Goal: Obtain resource: Download file/media

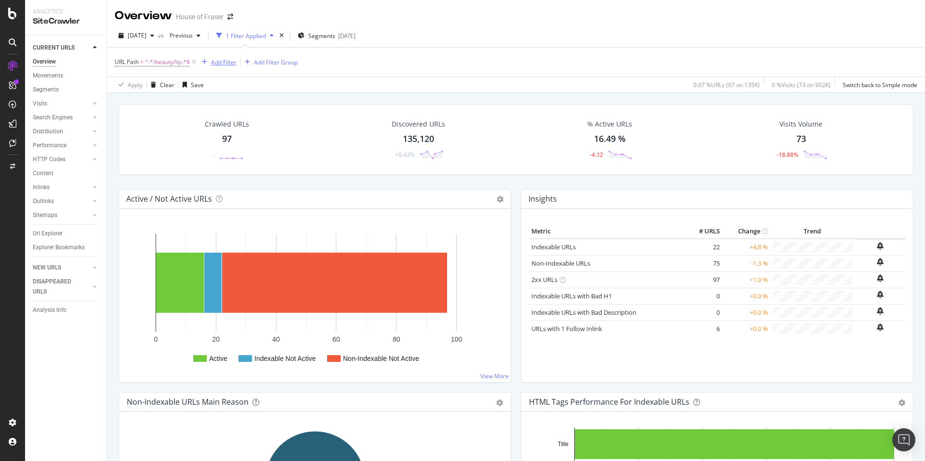
click at [199, 65] on div "Add Filter" at bounding box center [217, 62] width 39 height 11
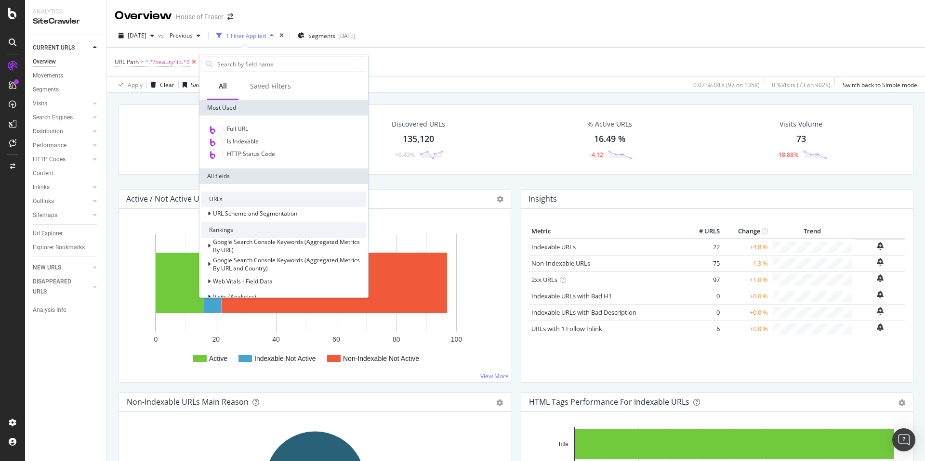
click at [196, 64] on icon at bounding box center [194, 62] width 8 height 10
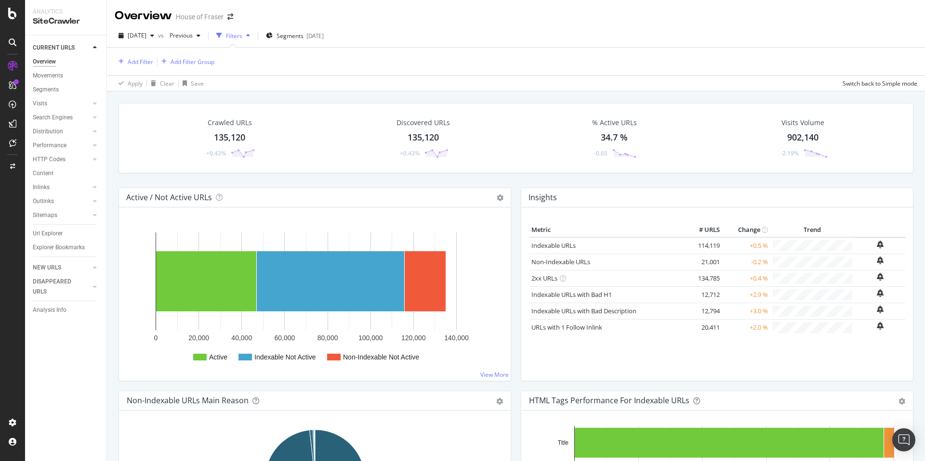
click at [254, 35] on div "button" at bounding box center [248, 36] width 12 height 6
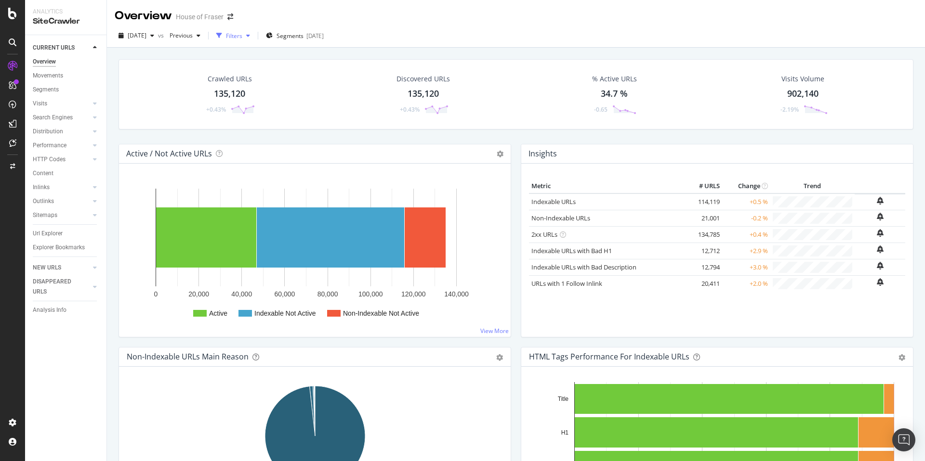
click at [242, 35] on div "Filters" at bounding box center [234, 36] width 16 height 8
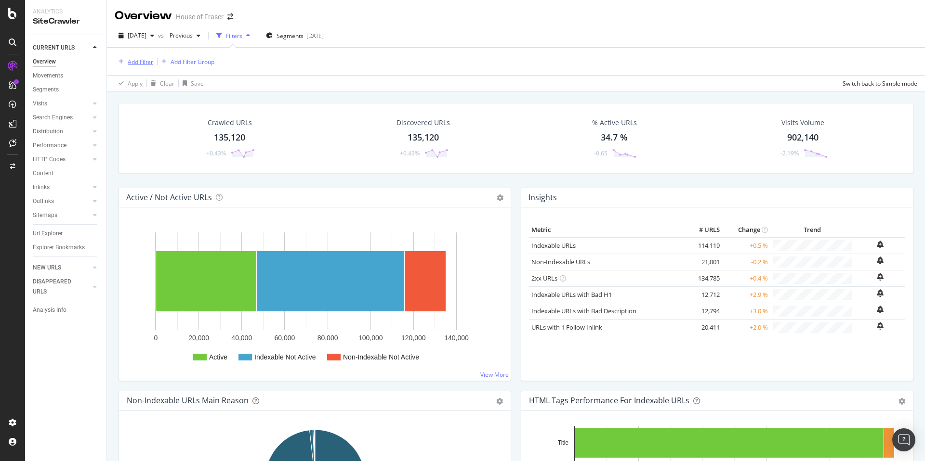
click at [137, 62] on div "Add Filter" at bounding box center [141, 62] width 26 height 8
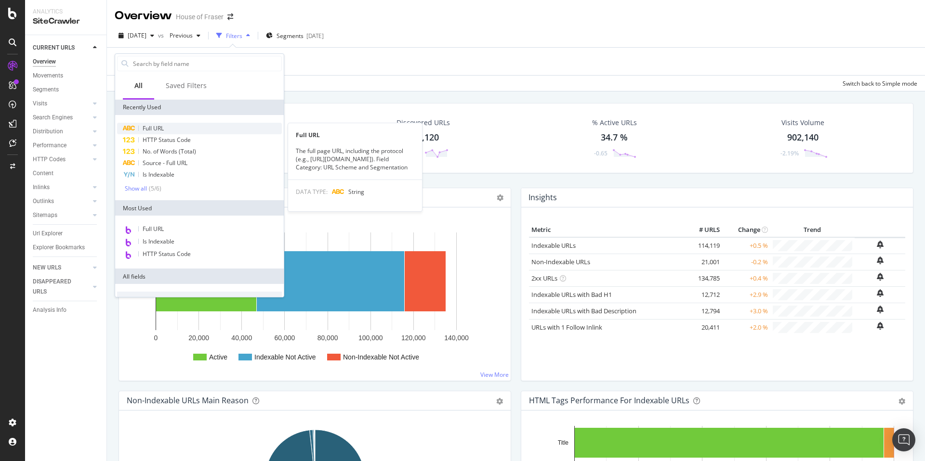
click at [145, 125] on span "Full URL" at bounding box center [153, 128] width 21 height 8
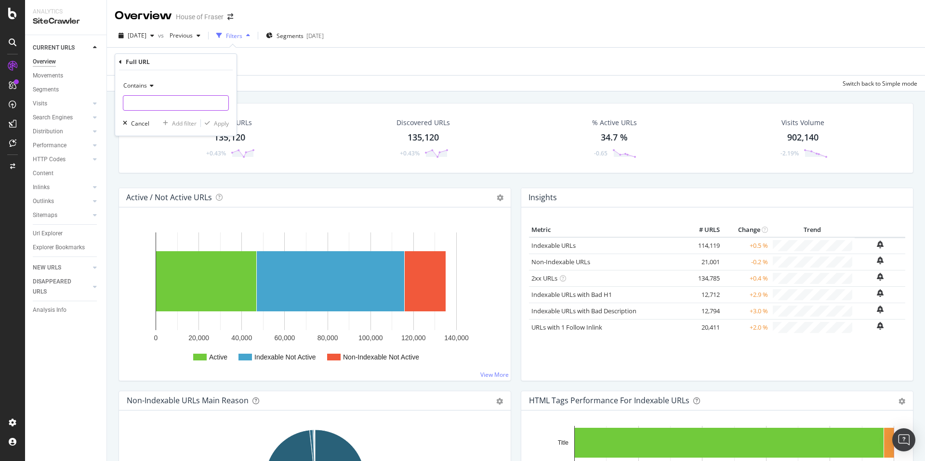
click at [159, 104] on input "text" at bounding box center [175, 102] width 105 height 15
type input "valentino"
click at [221, 123] on div "Apply" at bounding box center [221, 123] width 15 height 8
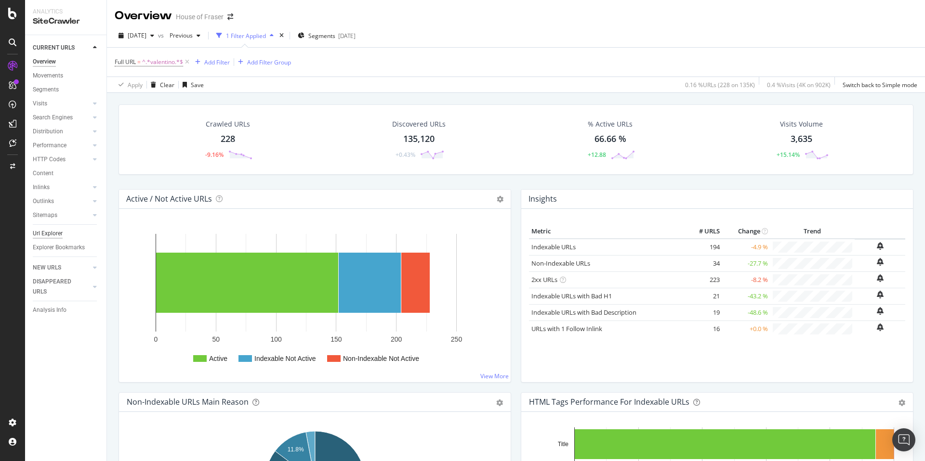
click at [58, 229] on div "Url Explorer" at bounding box center [48, 234] width 30 height 10
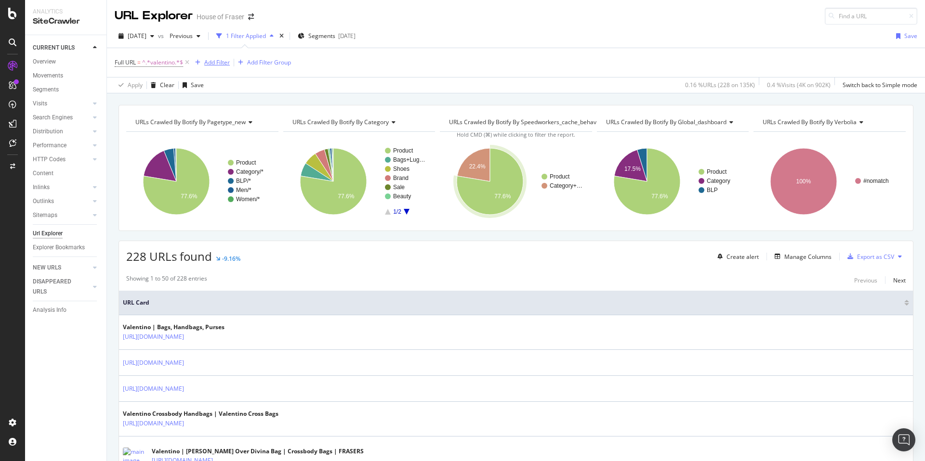
click at [221, 59] on div "Add Filter" at bounding box center [217, 62] width 26 height 8
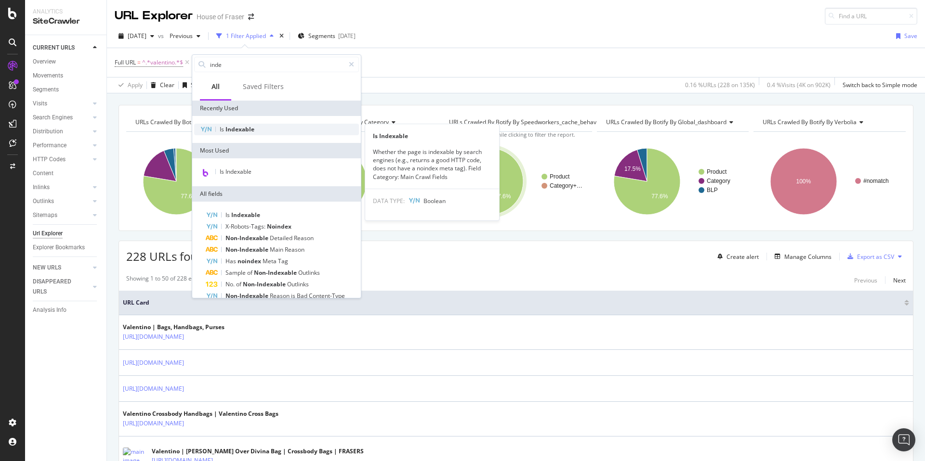
type input "inde"
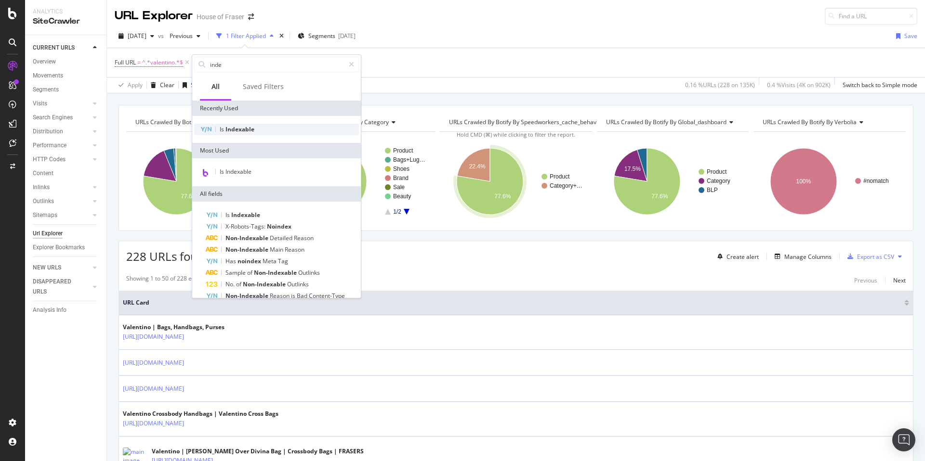
click at [237, 133] on div "Is Indexable" at bounding box center [276, 130] width 165 height 12
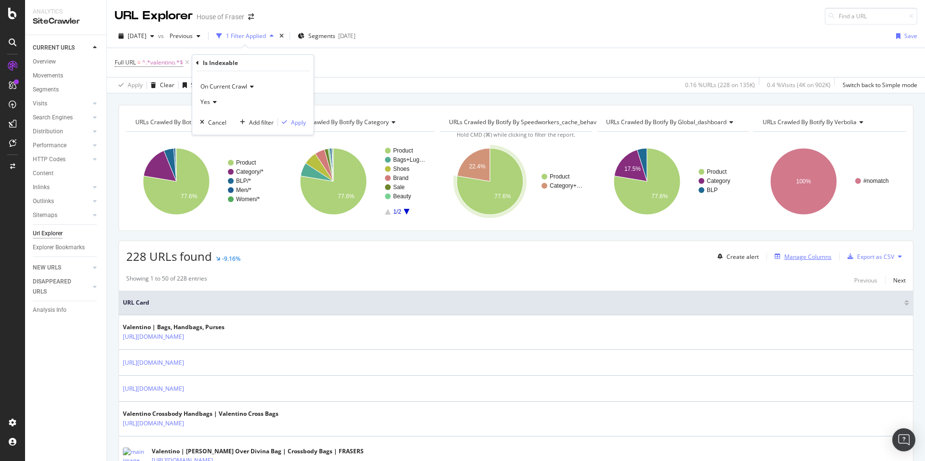
click at [790, 257] on div "Manage Columns" at bounding box center [807, 257] width 47 height 8
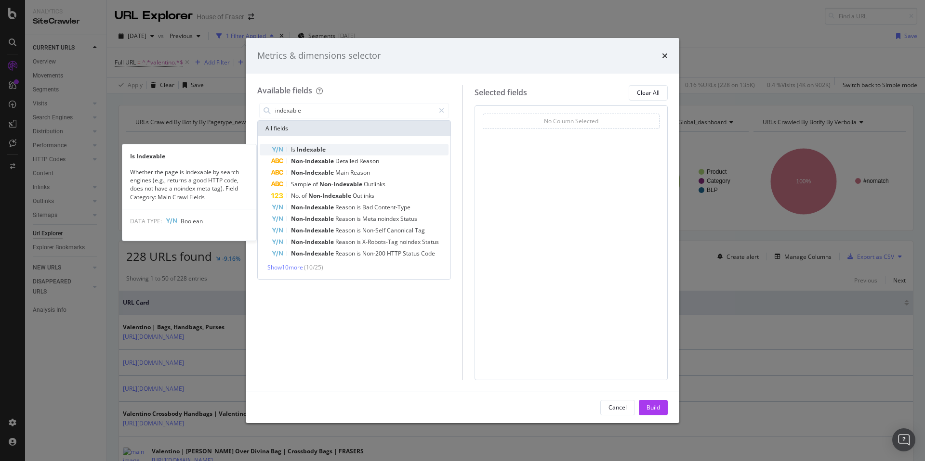
type input "indexable"
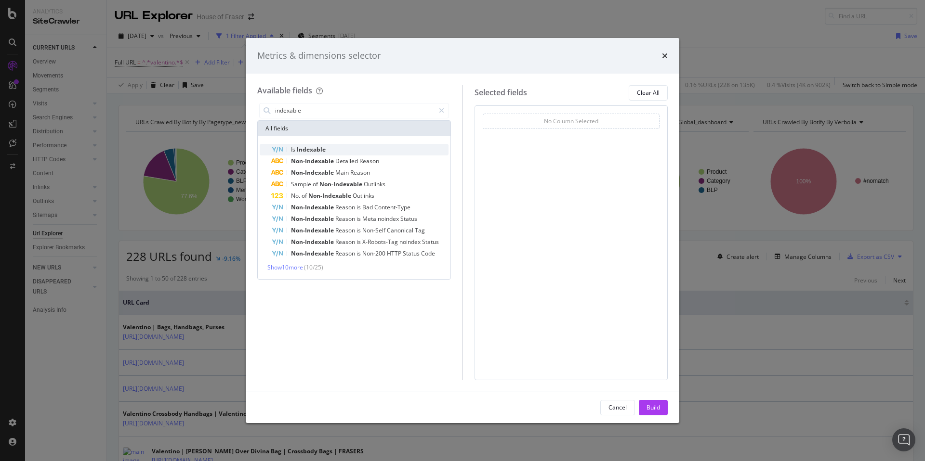
click at [351, 152] on div "Is Indexable" at bounding box center [359, 150] width 177 height 12
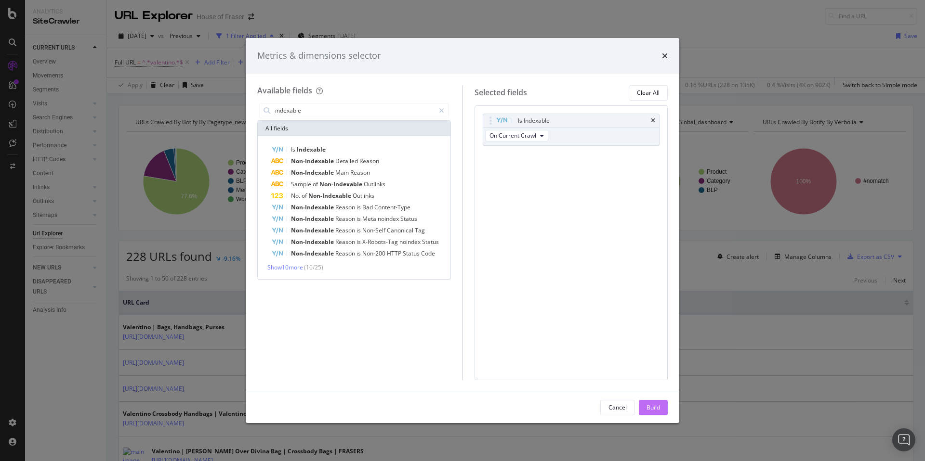
click at [653, 413] on div "Build" at bounding box center [652, 408] width 13 height 14
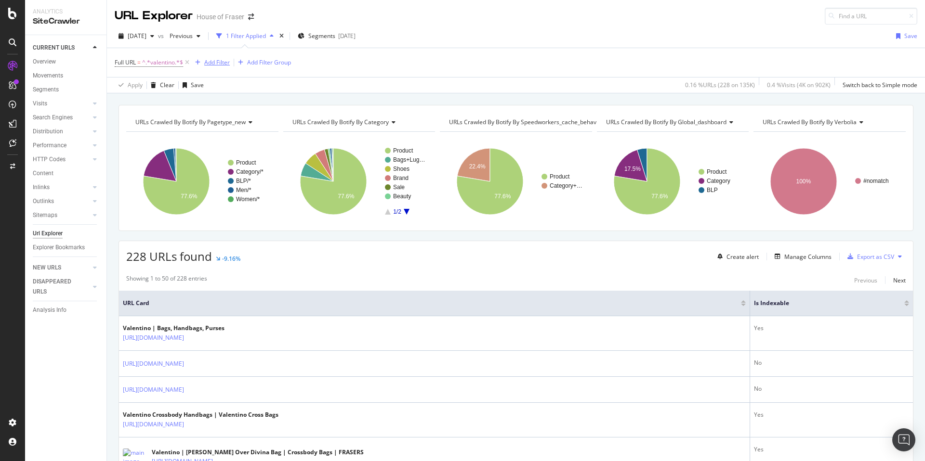
click at [224, 61] on div "Add Filter" at bounding box center [217, 62] width 26 height 8
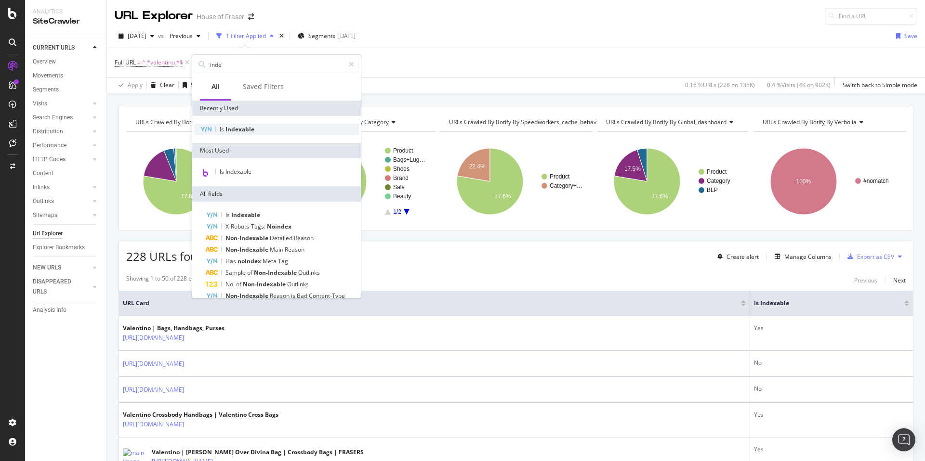
click at [241, 130] on span "Indexable" at bounding box center [239, 129] width 29 height 8
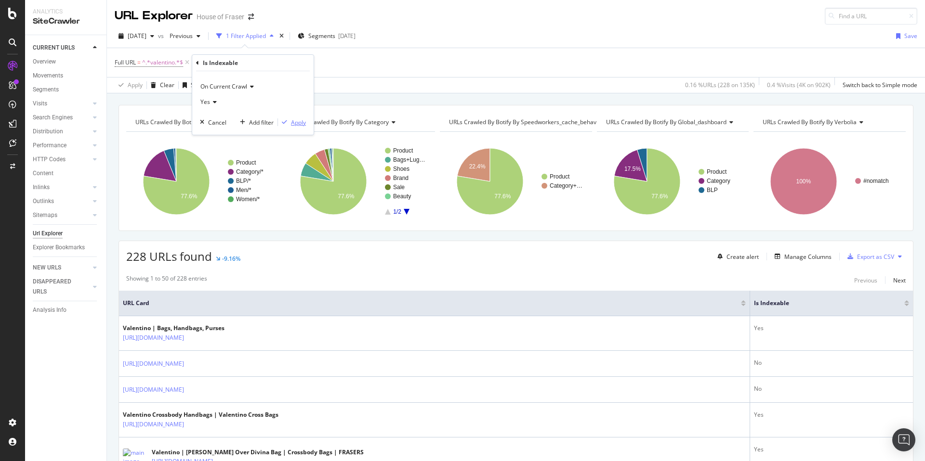
click at [300, 124] on div "Apply" at bounding box center [298, 122] width 15 height 8
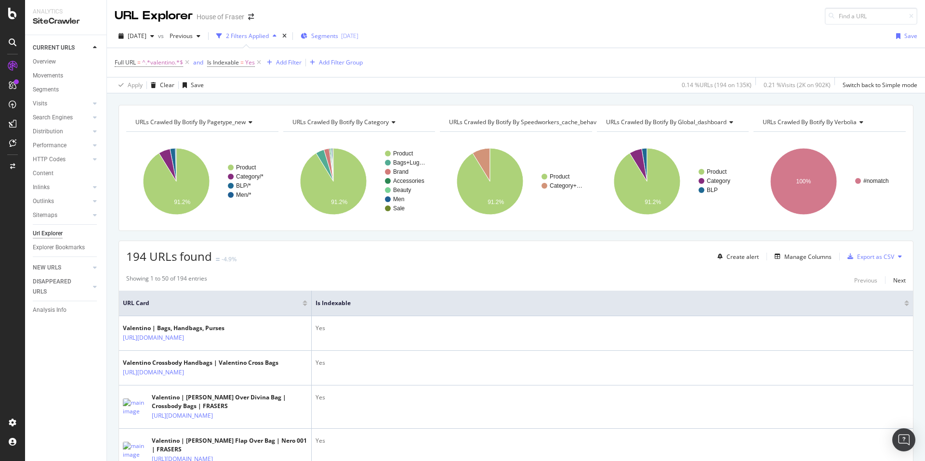
click at [329, 37] on span "Segments" at bounding box center [324, 36] width 27 height 8
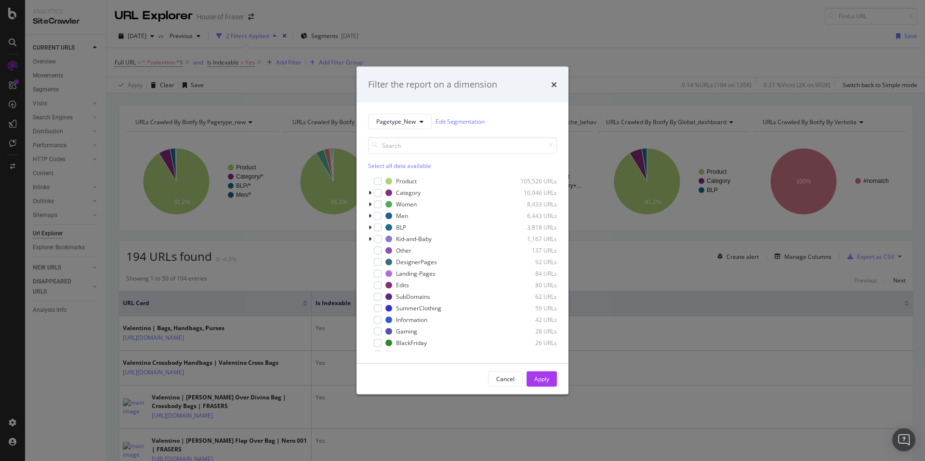
click at [401, 165] on div "Select all data available" at bounding box center [462, 165] width 189 height 8
click at [373, 182] on div "modal" at bounding box center [371, 181] width 6 height 10
click at [530, 374] on button "Apply" at bounding box center [542, 378] width 30 height 15
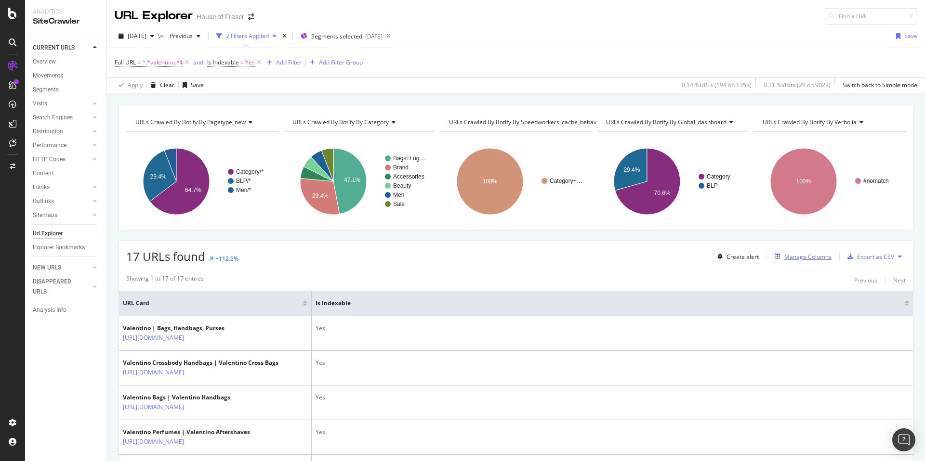
click at [804, 254] on div "Manage Columns" at bounding box center [807, 257] width 47 height 8
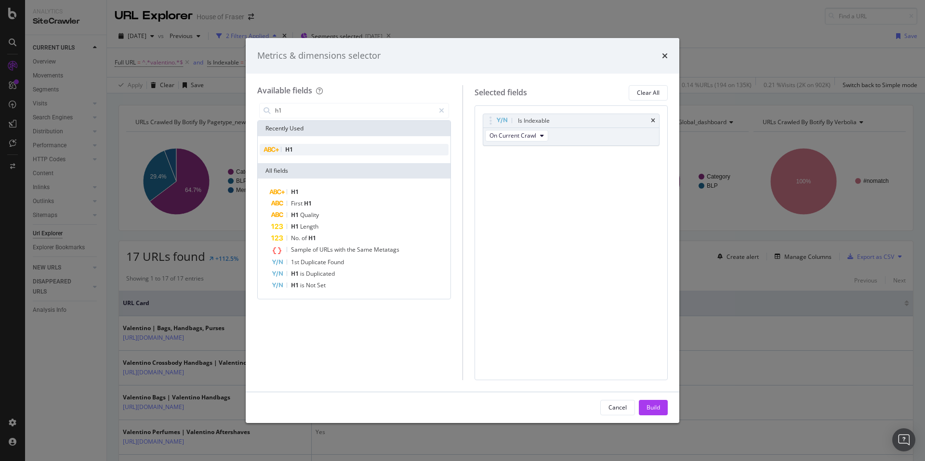
click at [305, 151] on div "H1" at bounding box center [354, 150] width 189 height 12
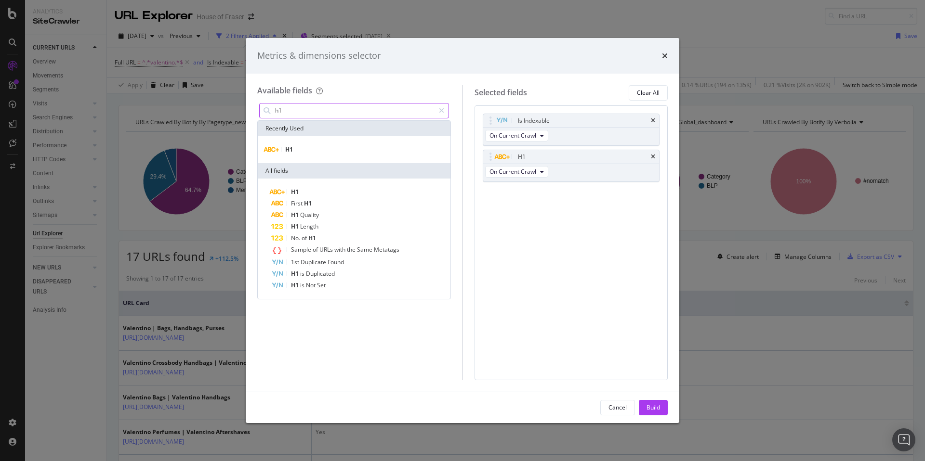
drag, startPoint x: 299, startPoint y: 108, endPoint x: 294, endPoint y: 109, distance: 4.9
click at [294, 109] on input "h1" at bounding box center [354, 111] width 160 height 14
type input "h"
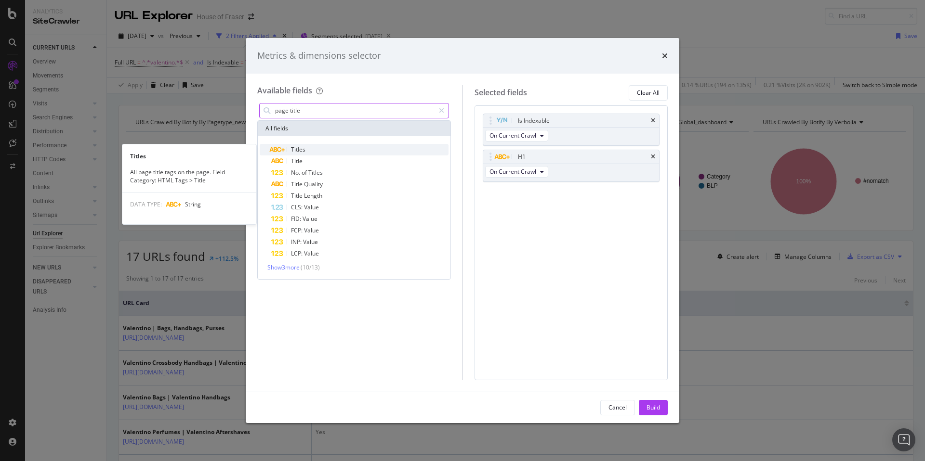
type input "page title"
click at [320, 152] on div "Titles" at bounding box center [359, 150] width 177 height 12
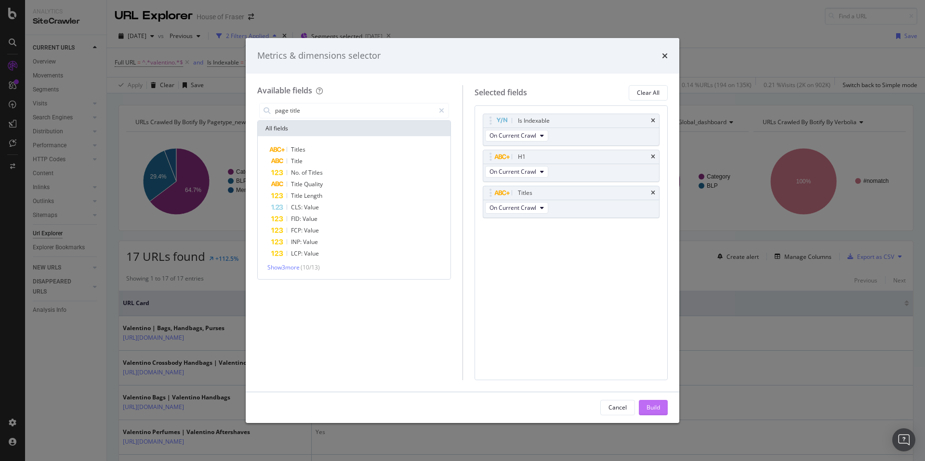
click at [656, 411] on div "Build" at bounding box center [652, 408] width 13 height 8
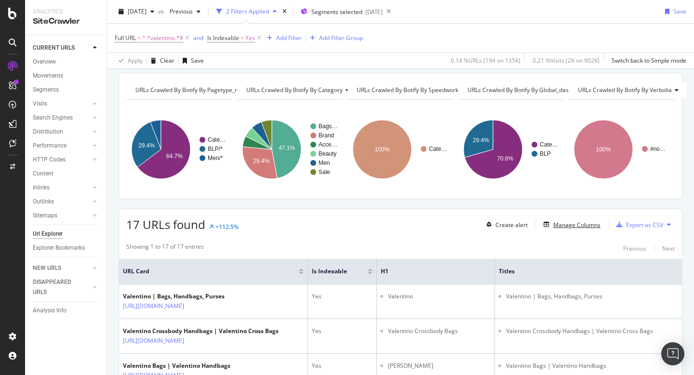
scroll to position [31, 0]
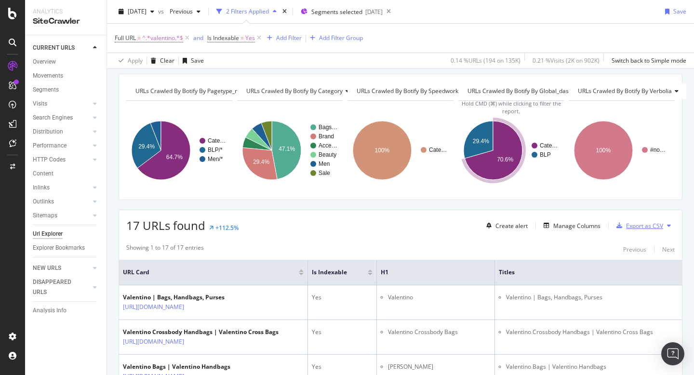
click at [638, 223] on div "Export as CSV" at bounding box center [644, 226] width 37 height 8
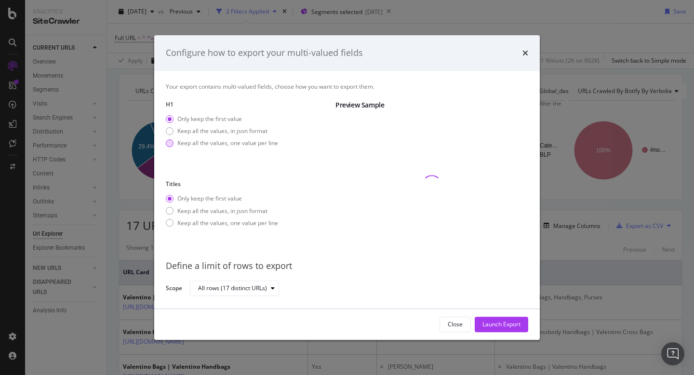
click at [226, 146] on div "Keep all the values, one value per line" at bounding box center [227, 143] width 101 height 8
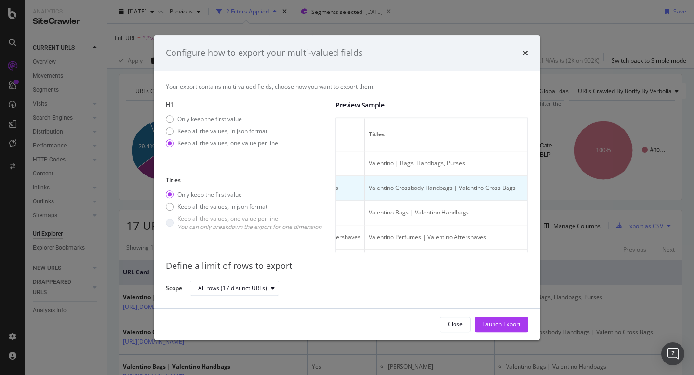
scroll to position [0, 335]
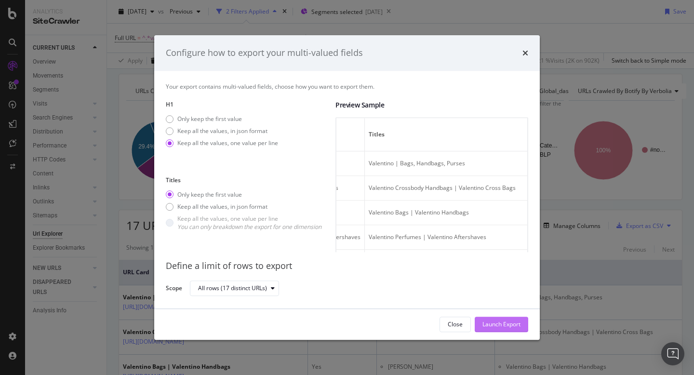
click at [502, 329] on div "Launch Export" at bounding box center [501, 324] width 38 height 14
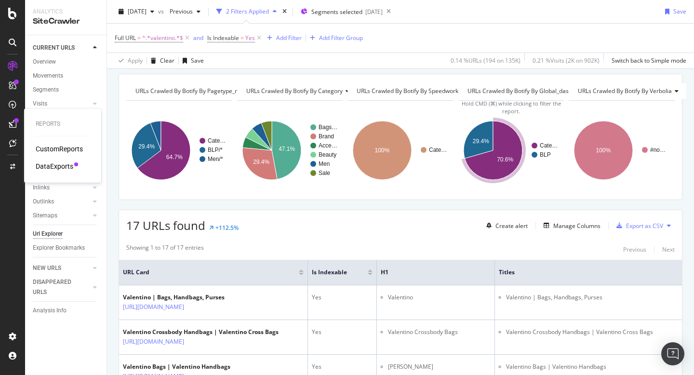
click at [47, 165] on div "DataExports" at bounding box center [55, 166] width 38 height 10
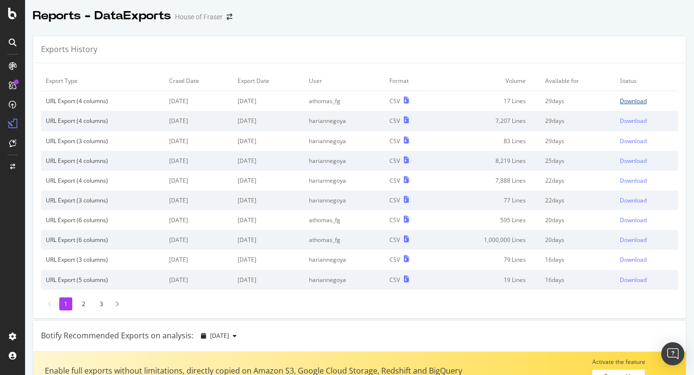
click at [635, 97] on div "Download" at bounding box center [632, 101] width 27 height 8
